Goal: Information Seeking & Learning: Learn about a topic

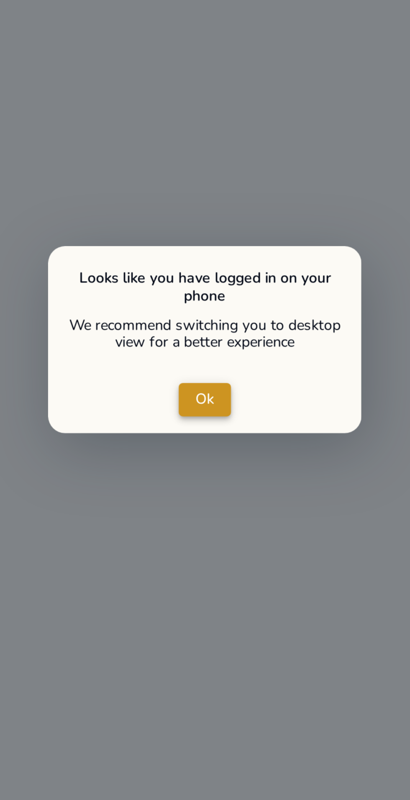
click at [207, 399] on span "Ok" at bounding box center [205, 398] width 8 height 9
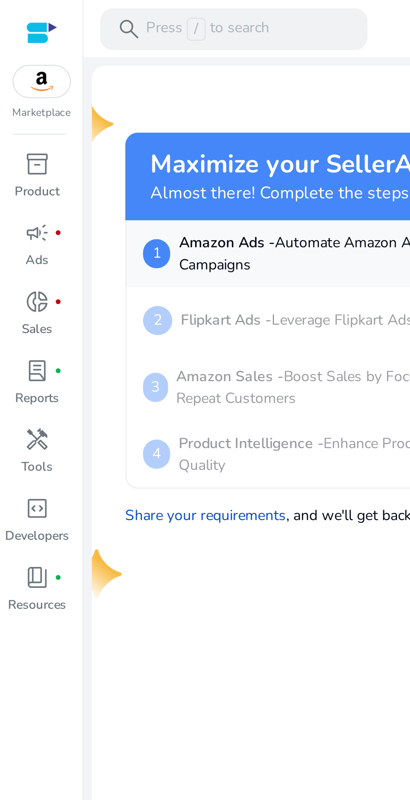
click at [20, 30] on img at bounding box center [16, 32] width 23 height 13
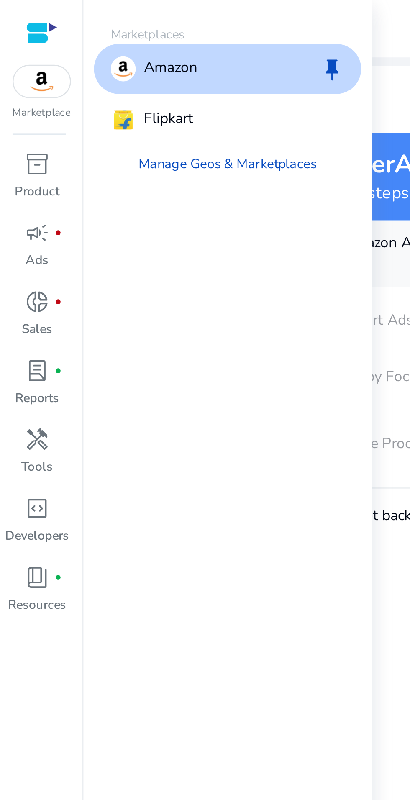
click at [154, 110] on p "Amazon Ads - Automate Amazon Ads & Scale Your Campaigns" at bounding box center [147, 102] width 151 height 18
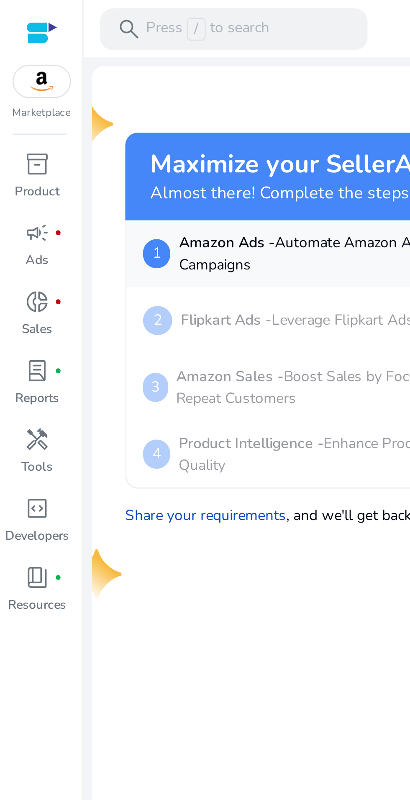
click at [17, 72] on div "inventory_2" at bounding box center [14, 65] width 23 height 13
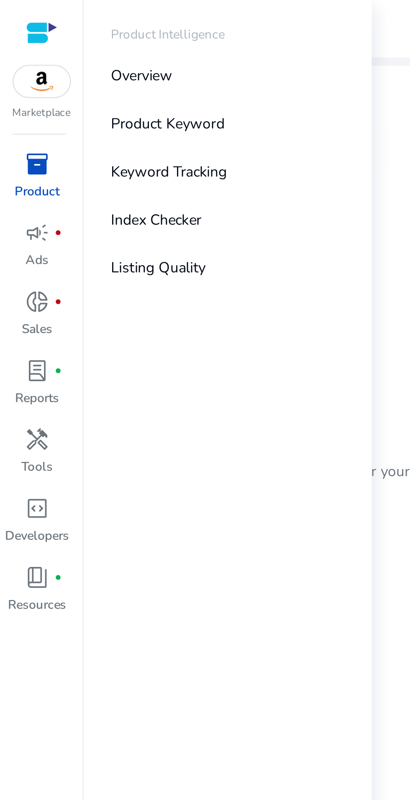
click at [64, 110] on p "Listing Quality" at bounding box center [63, 107] width 38 height 9
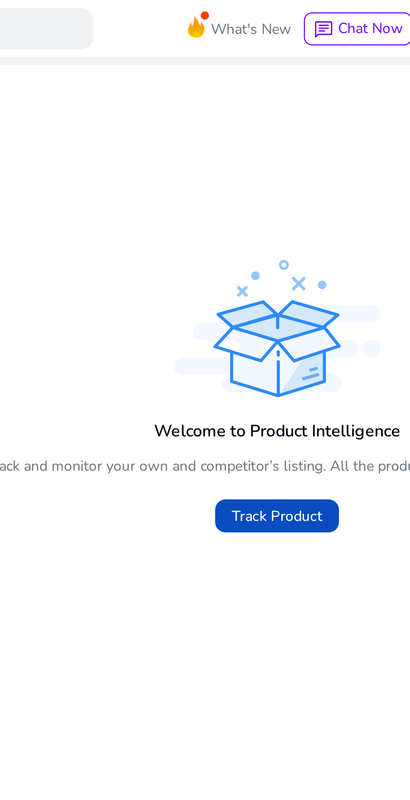
click at [233, 205] on span at bounding box center [222, 209] width 50 height 20
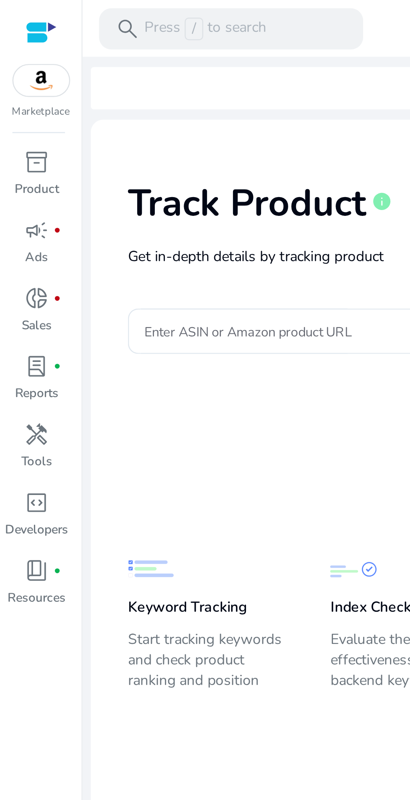
click at [14, 127] on div "donut_small fiber_manual_record" at bounding box center [14, 120] width 23 height 13
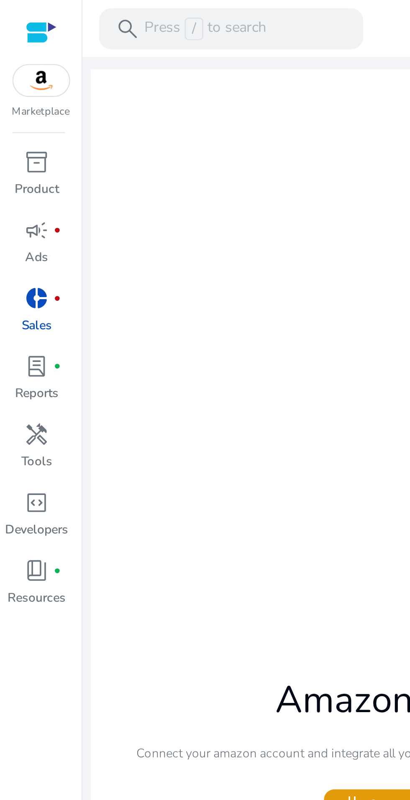
click at [16, 156] on p "Reports" at bounding box center [15, 160] width 18 height 8
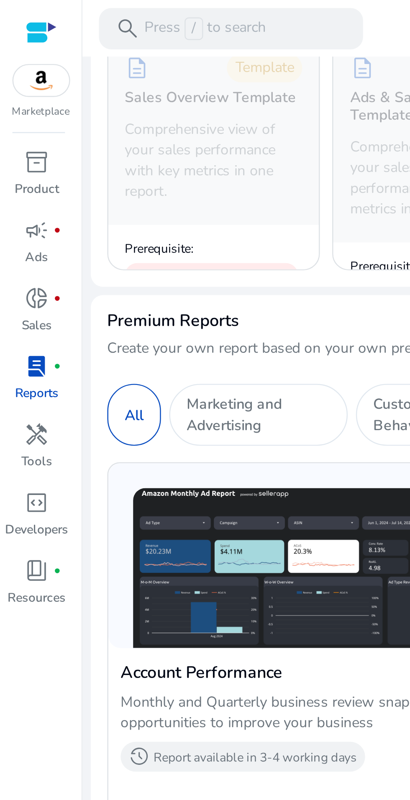
scroll to position [252, 0]
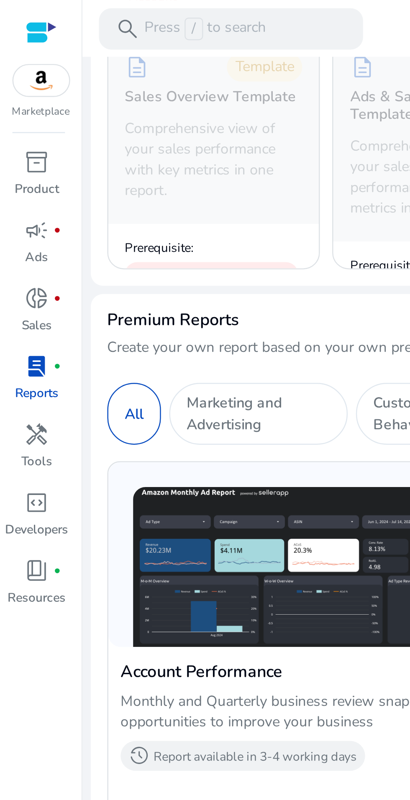
click at [18, 231] on span "book_4" at bounding box center [15, 231] width 10 height 10
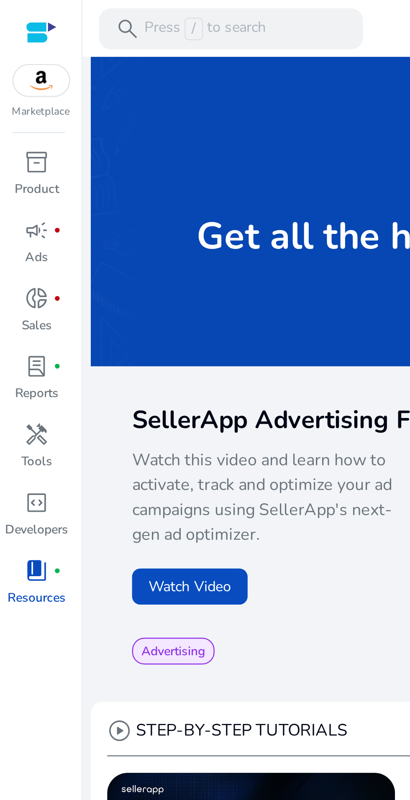
click at [117, 13] on div "search Press / to search" at bounding box center [93, 11] width 107 height 17
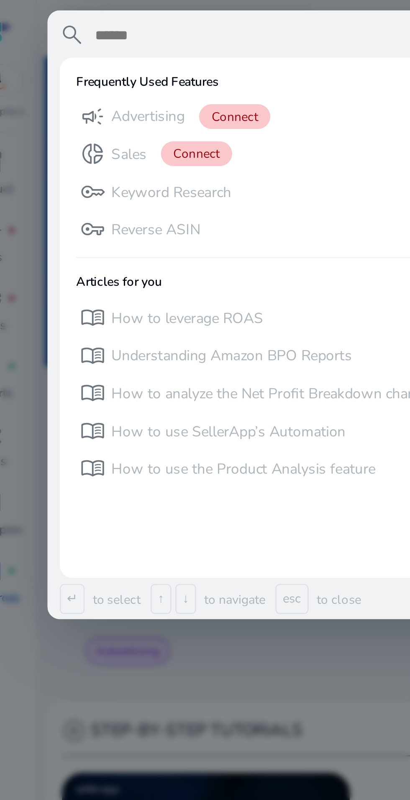
click at [121, 13] on input "text" at bounding box center [180, 14] width 248 height 10
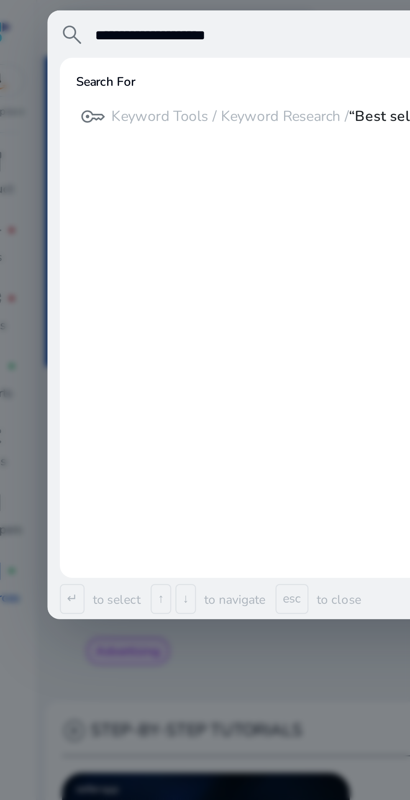
type input "**********"
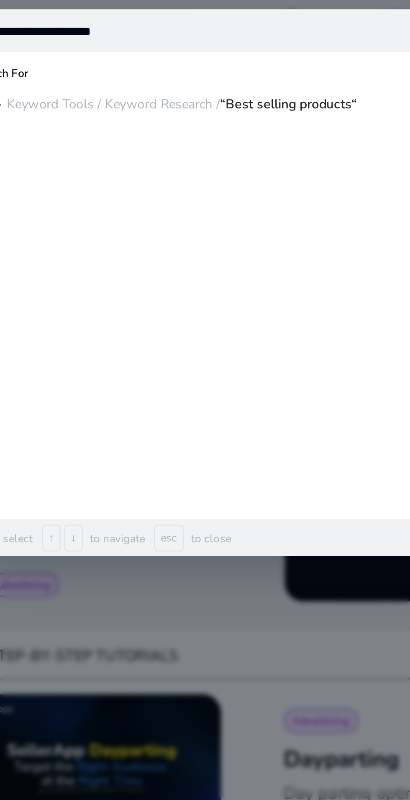
click at [190, 45] on b "“Best selling products“" at bounding box center [191, 47] width 62 height 8
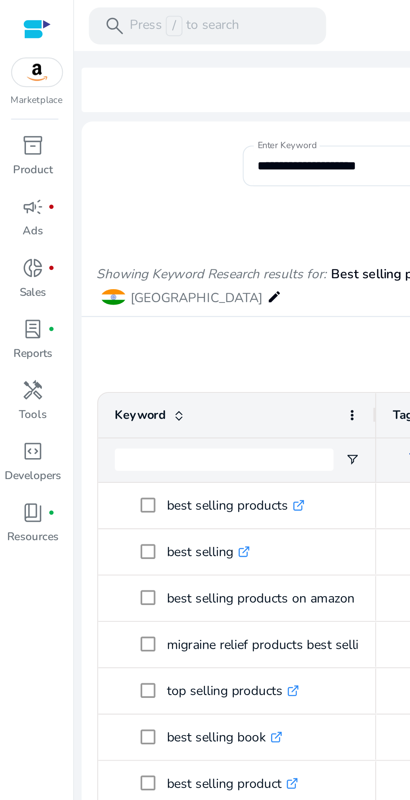
click at [14, 36] on img at bounding box center [16, 32] width 23 height 13
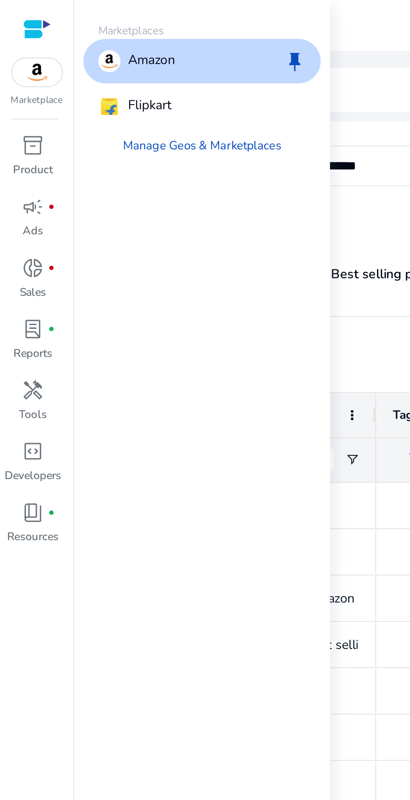
click at [51, 42] on div "Flipkart" at bounding box center [91, 48] width 107 height 20
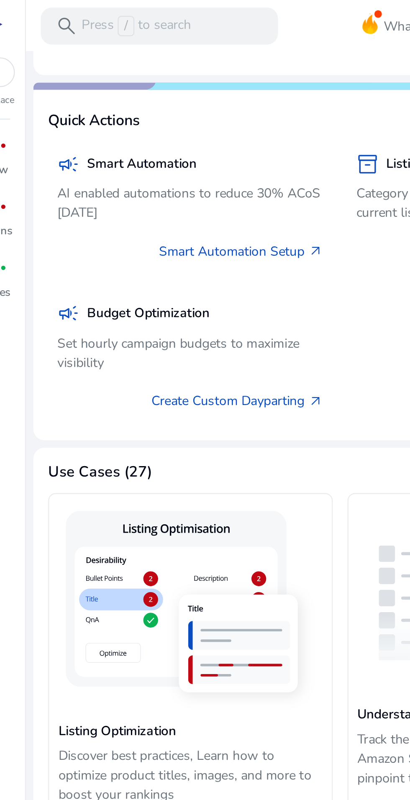
scroll to position [423, 0]
